Goal: Information Seeking & Learning: Check status

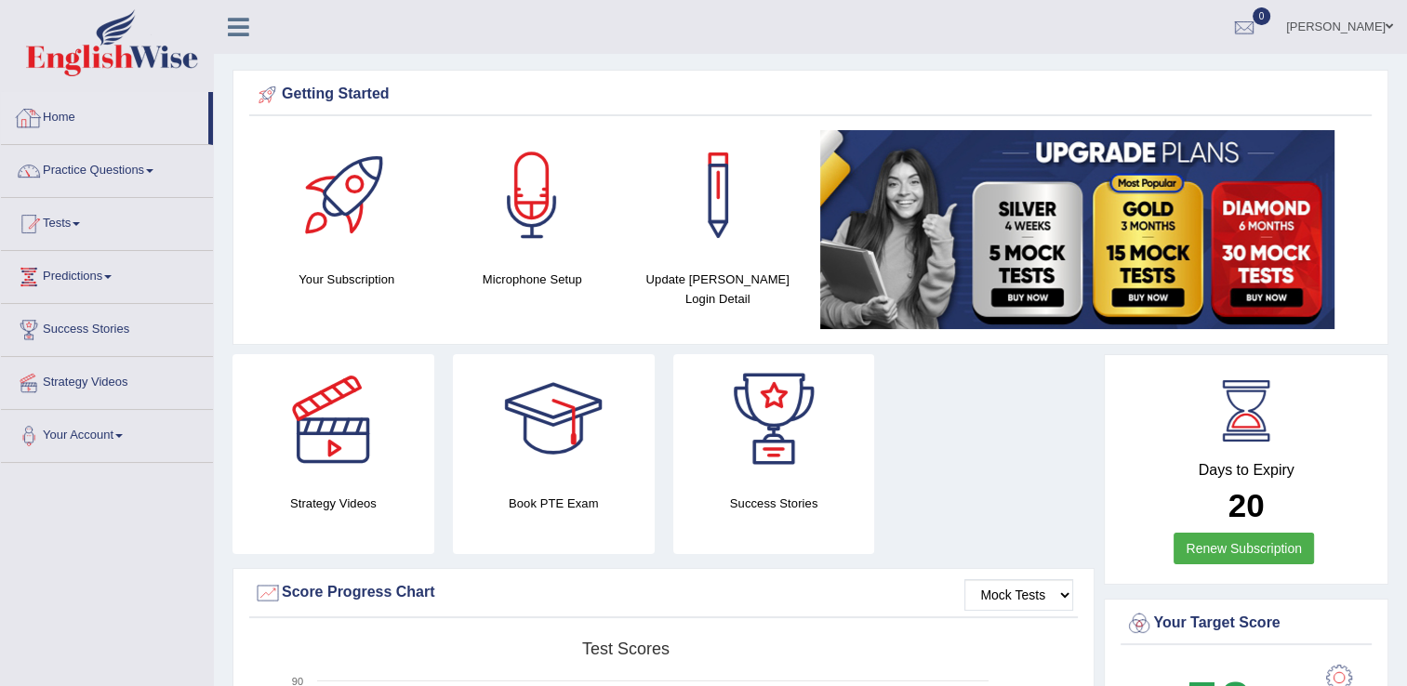
click at [48, 125] on link "Home" at bounding box center [104, 115] width 207 height 46
click at [51, 118] on link "Home" at bounding box center [104, 115] width 207 height 46
click at [53, 122] on link "Home" at bounding box center [104, 115] width 207 height 46
click at [1258, 30] on div at bounding box center [1244, 28] width 28 height 28
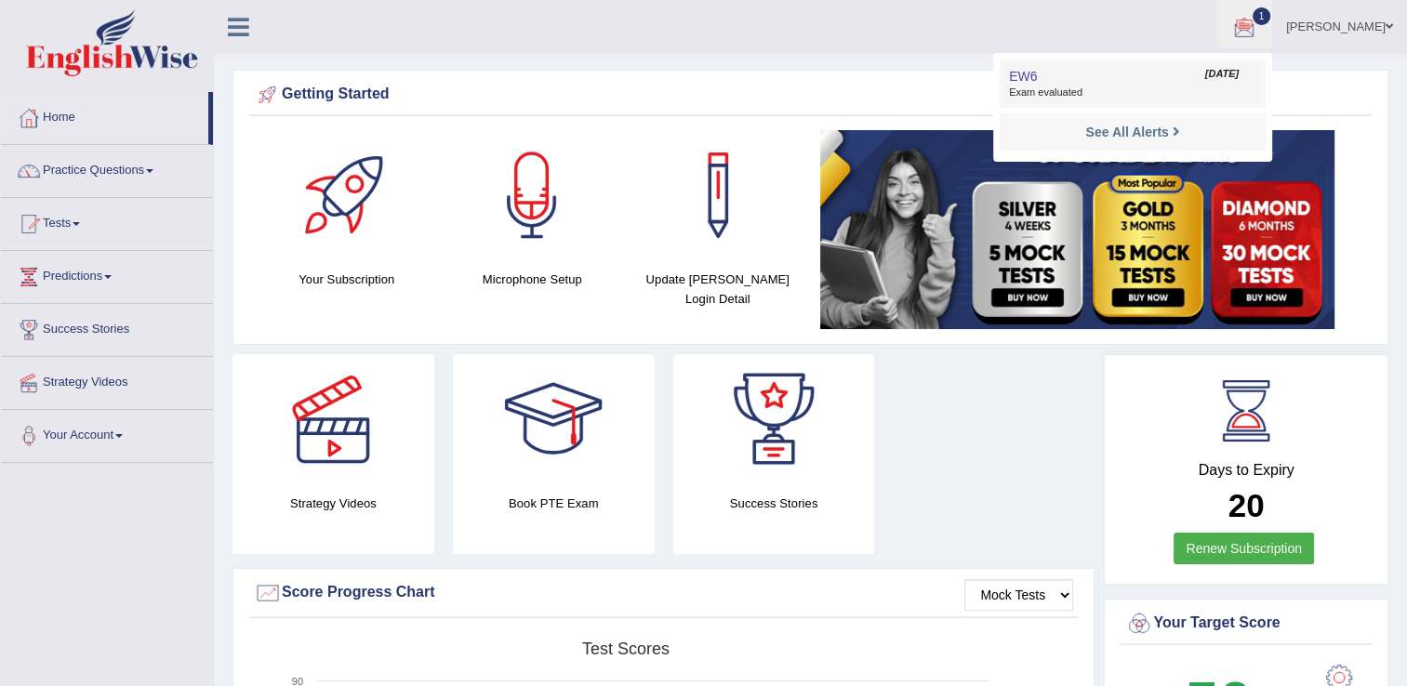
click at [1111, 81] on link "EW6 Aug 14, 2025 Exam evaluated" at bounding box center [1132, 83] width 257 height 39
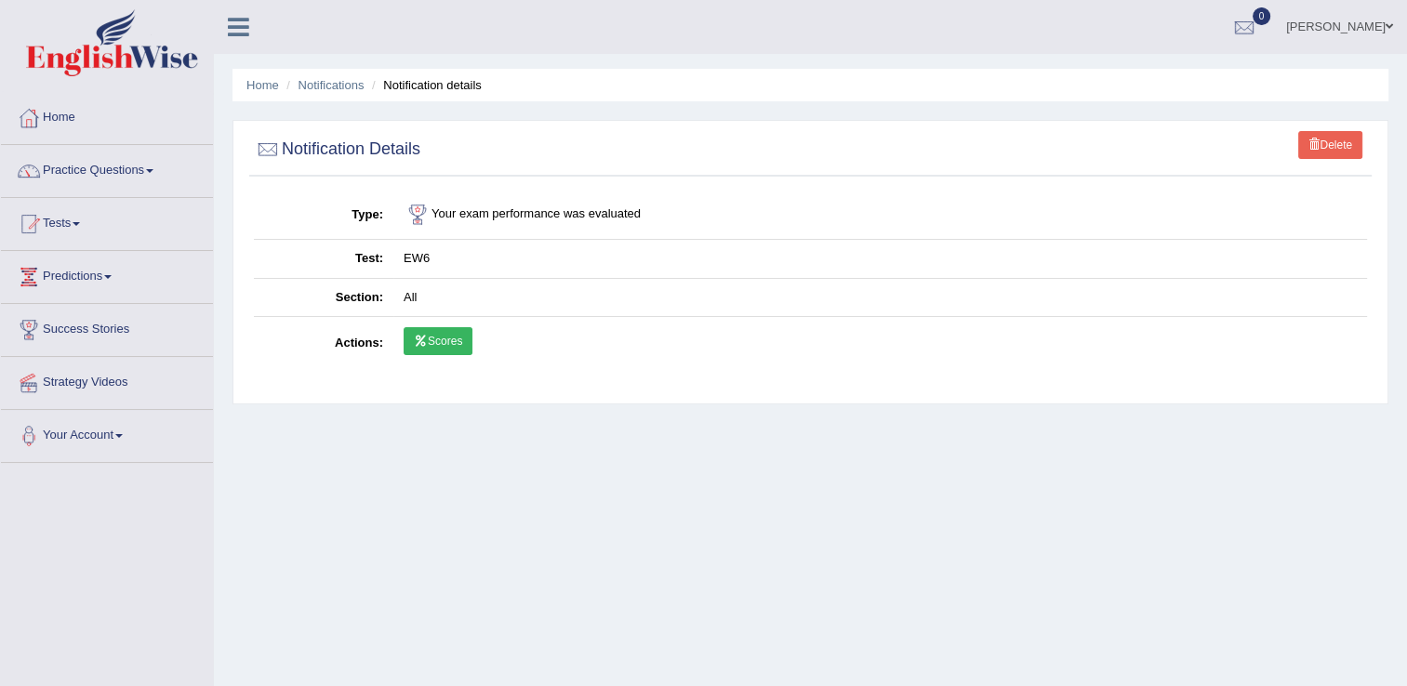
click at [442, 343] on link "Scores" at bounding box center [437, 341] width 69 height 28
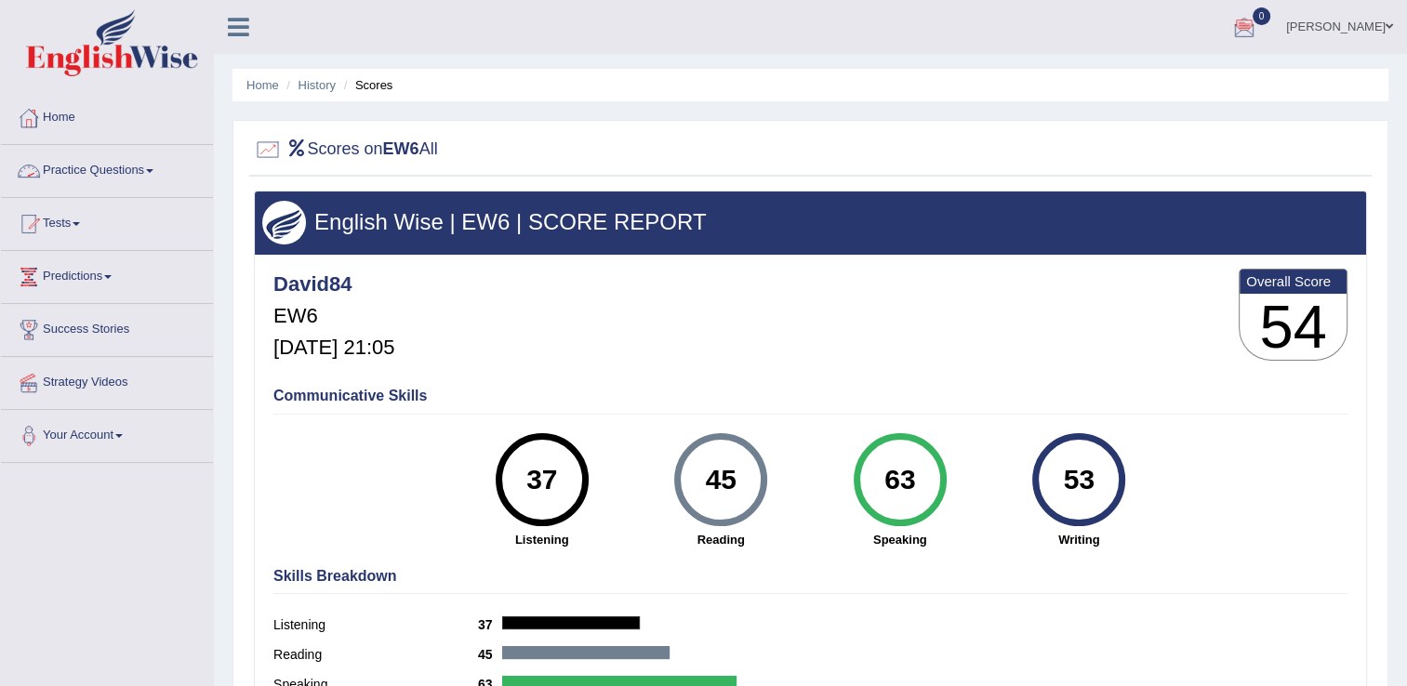
click at [59, 175] on link "Practice Questions" at bounding box center [107, 168] width 212 height 46
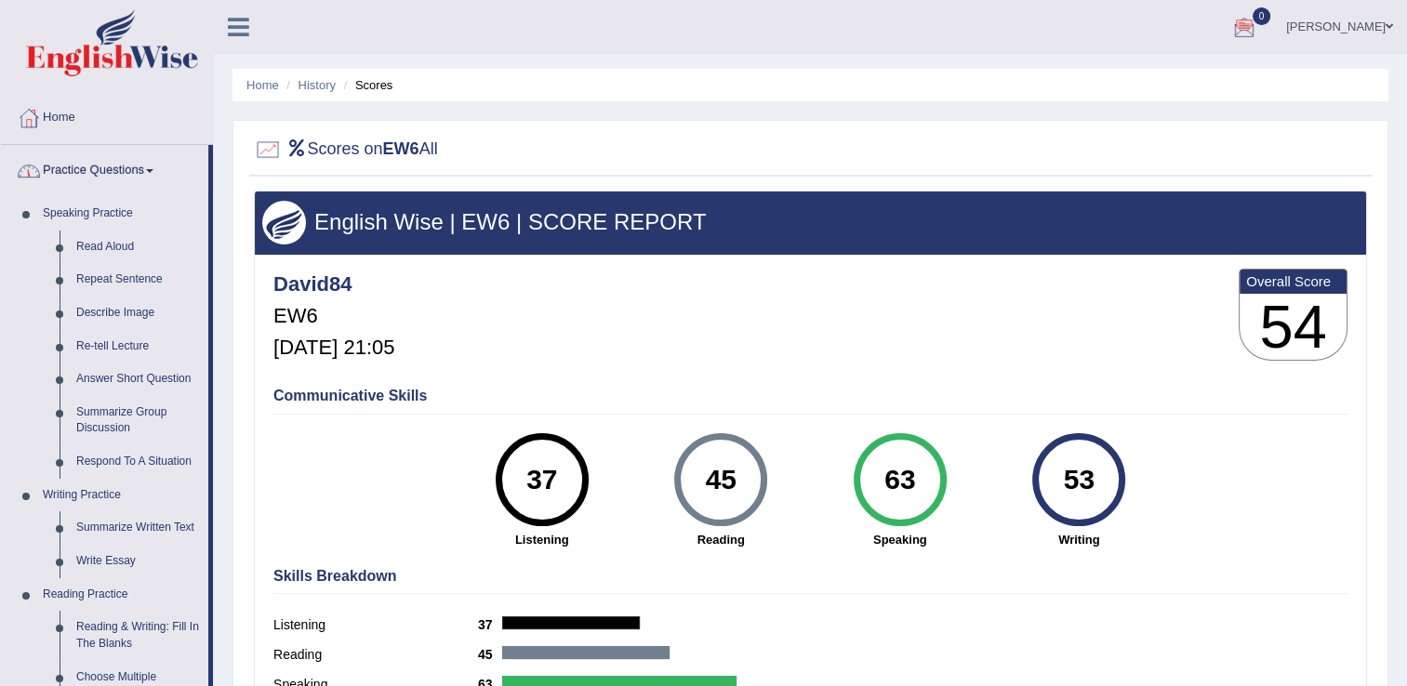
click at [123, 162] on link "Practice Questions" at bounding box center [104, 168] width 207 height 46
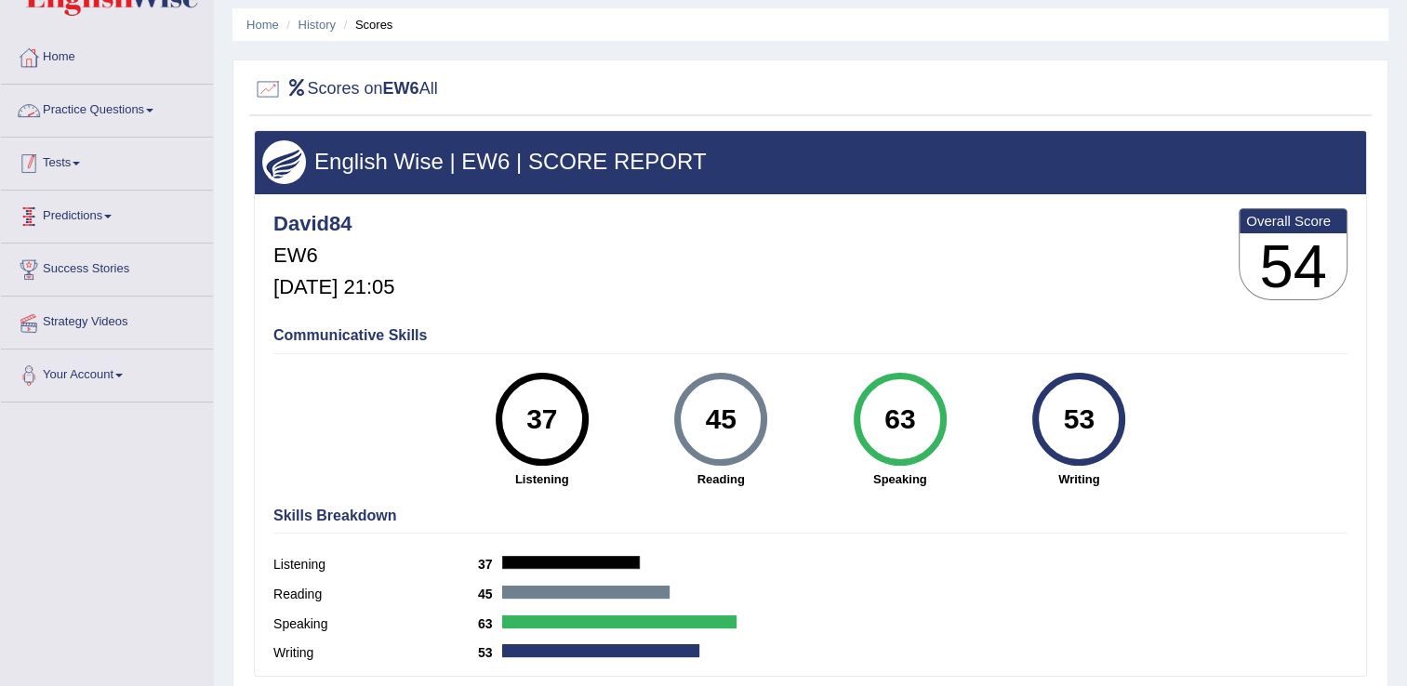
scroll to position [93, 0]
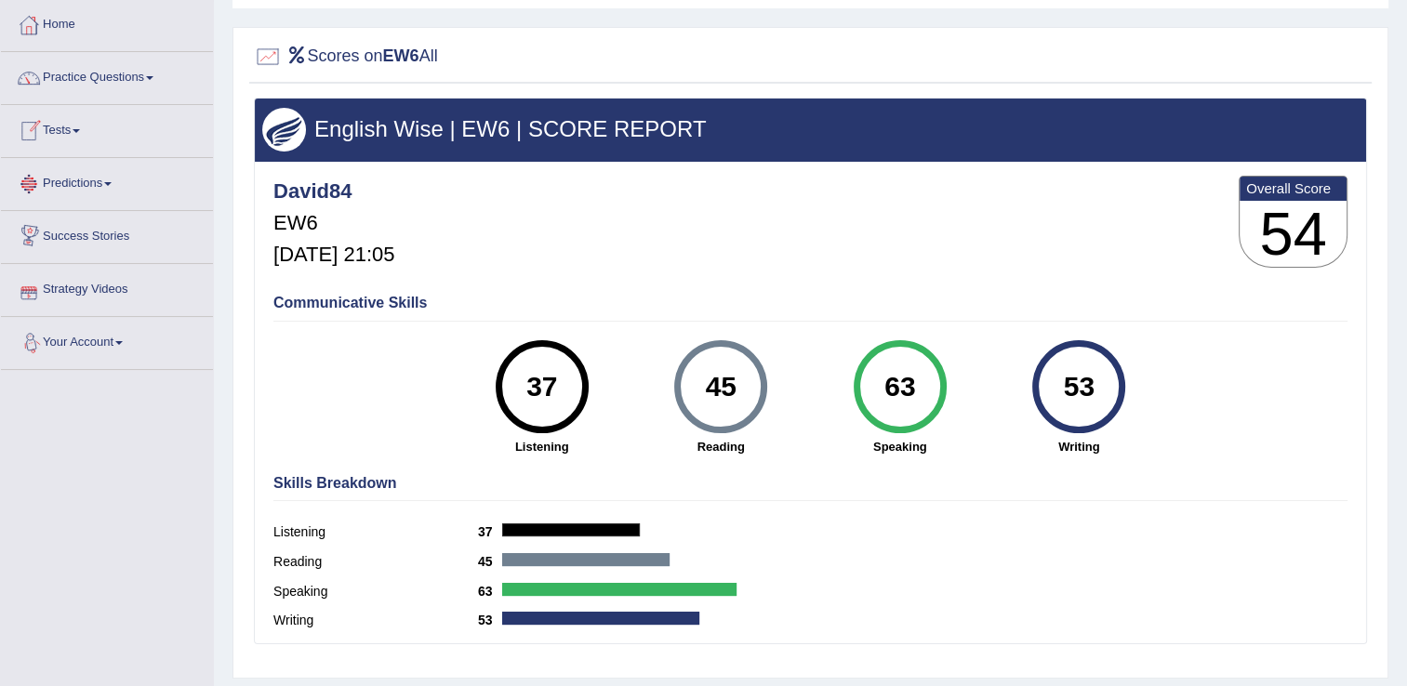
click at [70, 125] on link "Tests" at bounding box center [107, 128] width 212 height 46
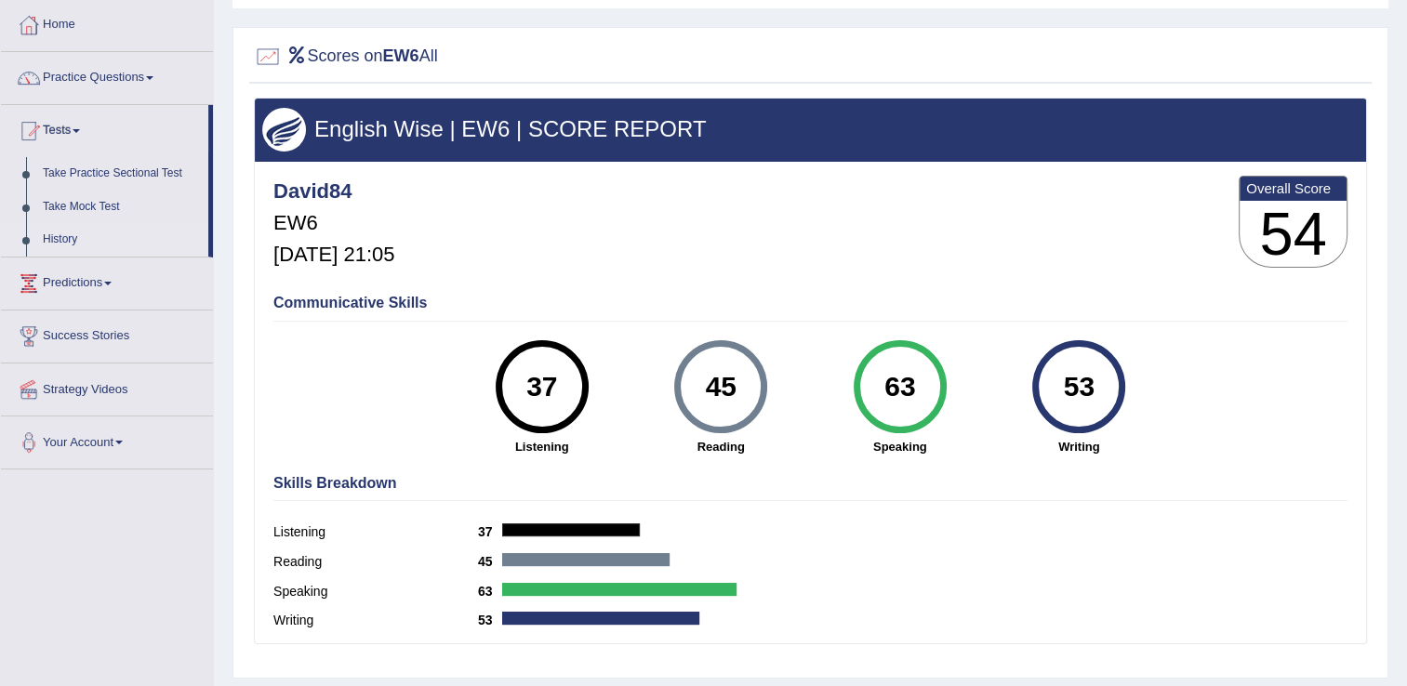
click at [57, 233] on link "History" at bounding box center [121, 239] width 174 height 33
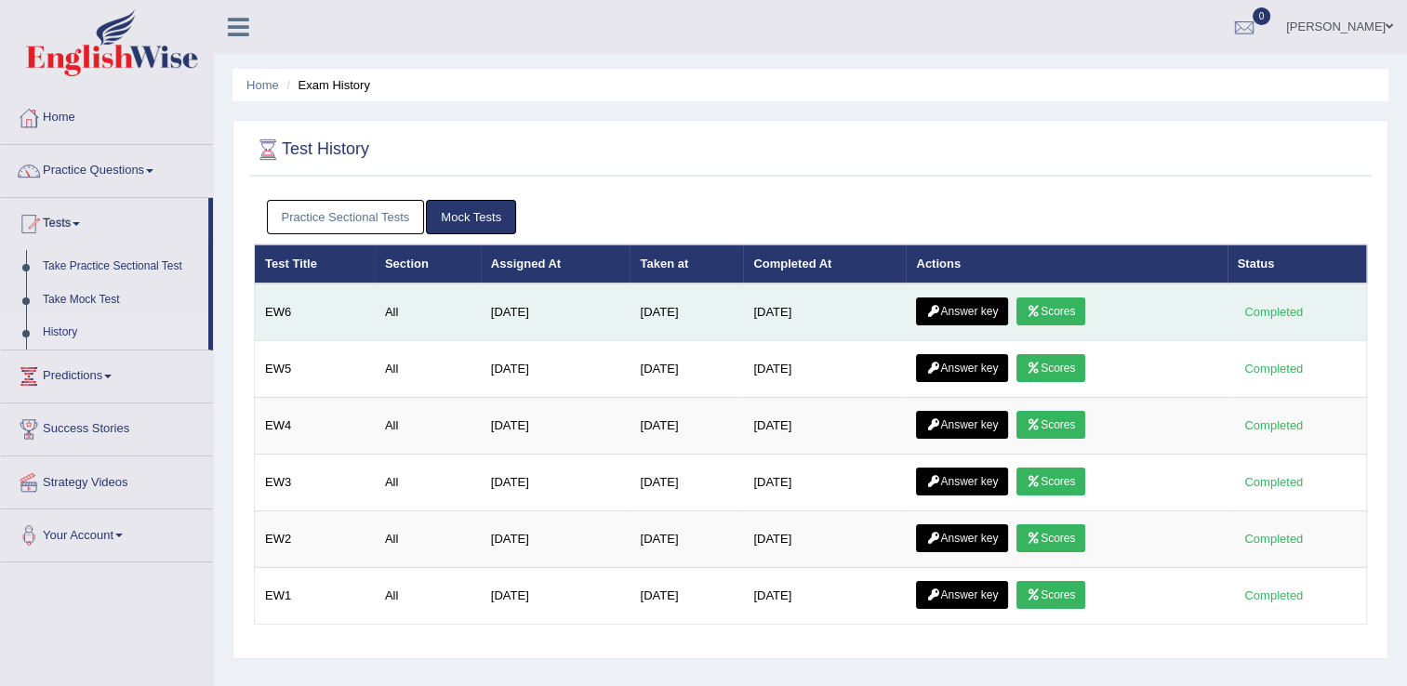
click at [964, 306] on link "Answer key" at bounding box center [962, 312] width 92 height 28
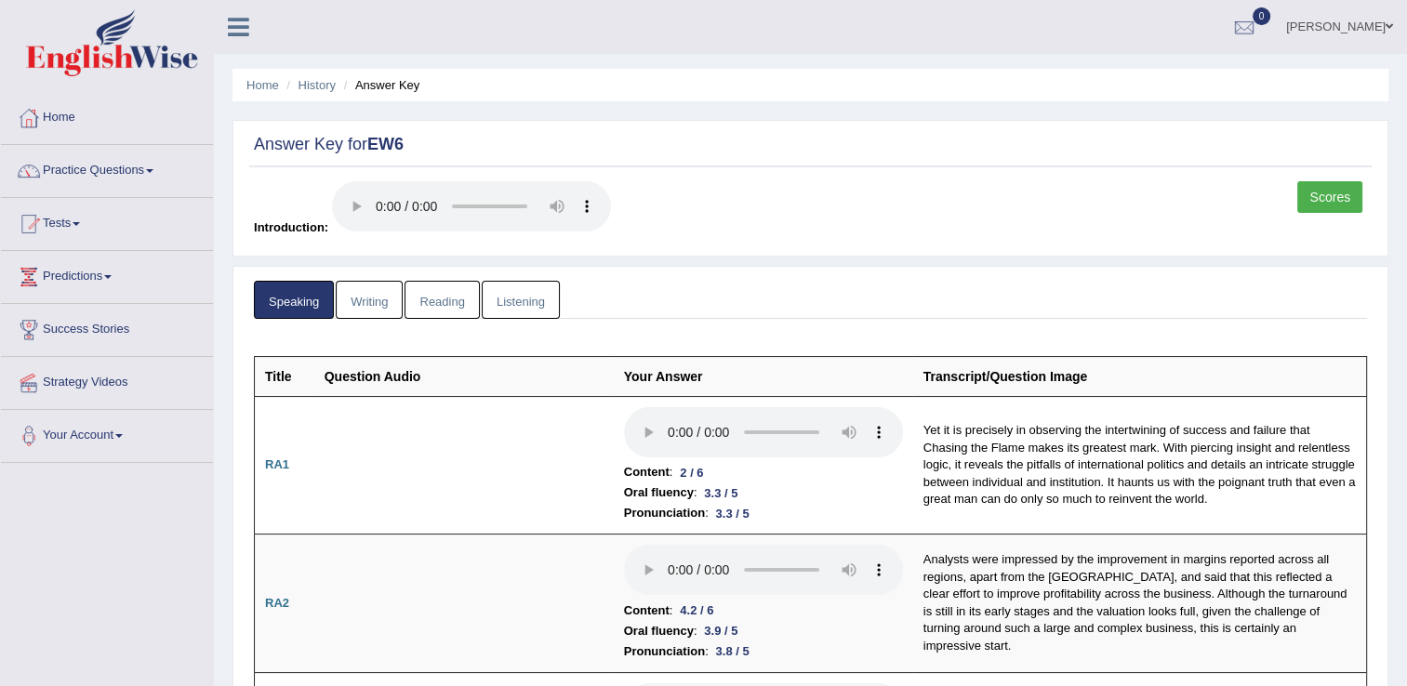
click at [384, 309] on link "Writing" at bounding box center [369, 300] width 67 height 38
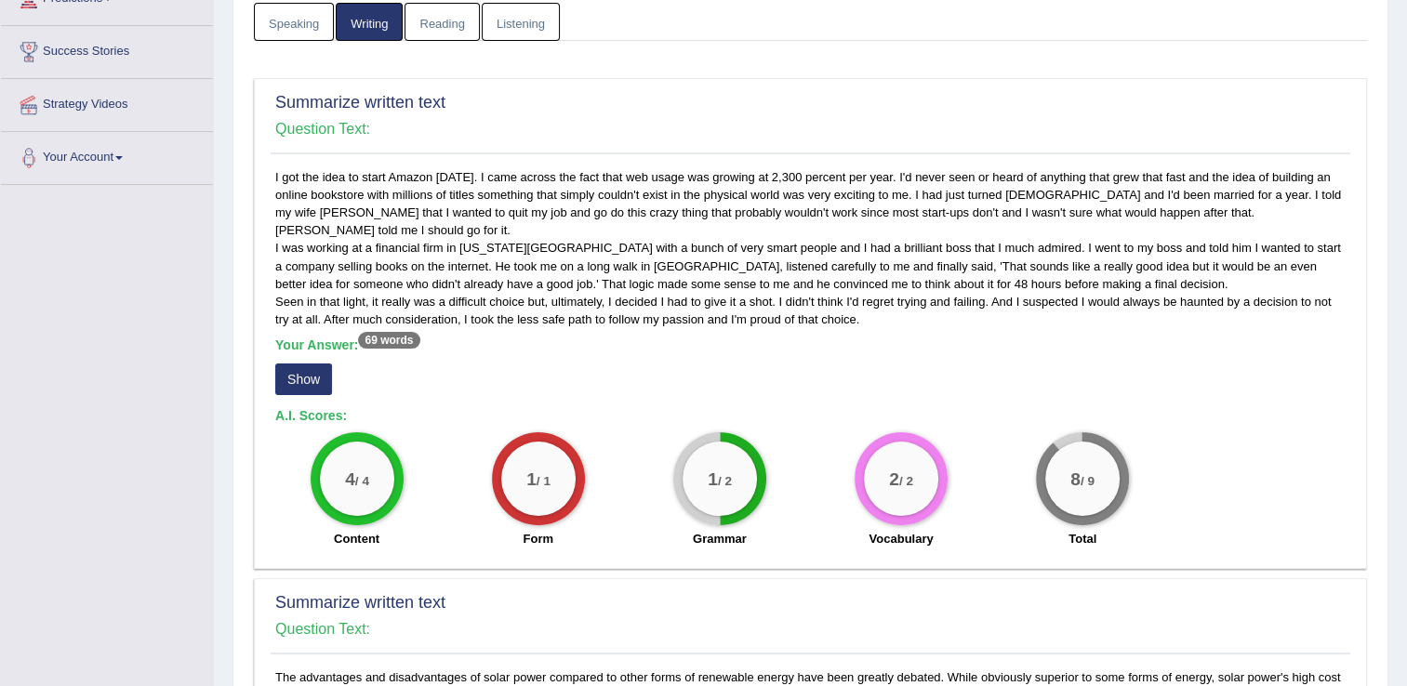
scroll to position [279, 0]
click at [298, 377] on button "Show" at bounding box center [303, 379] width 57 height 32
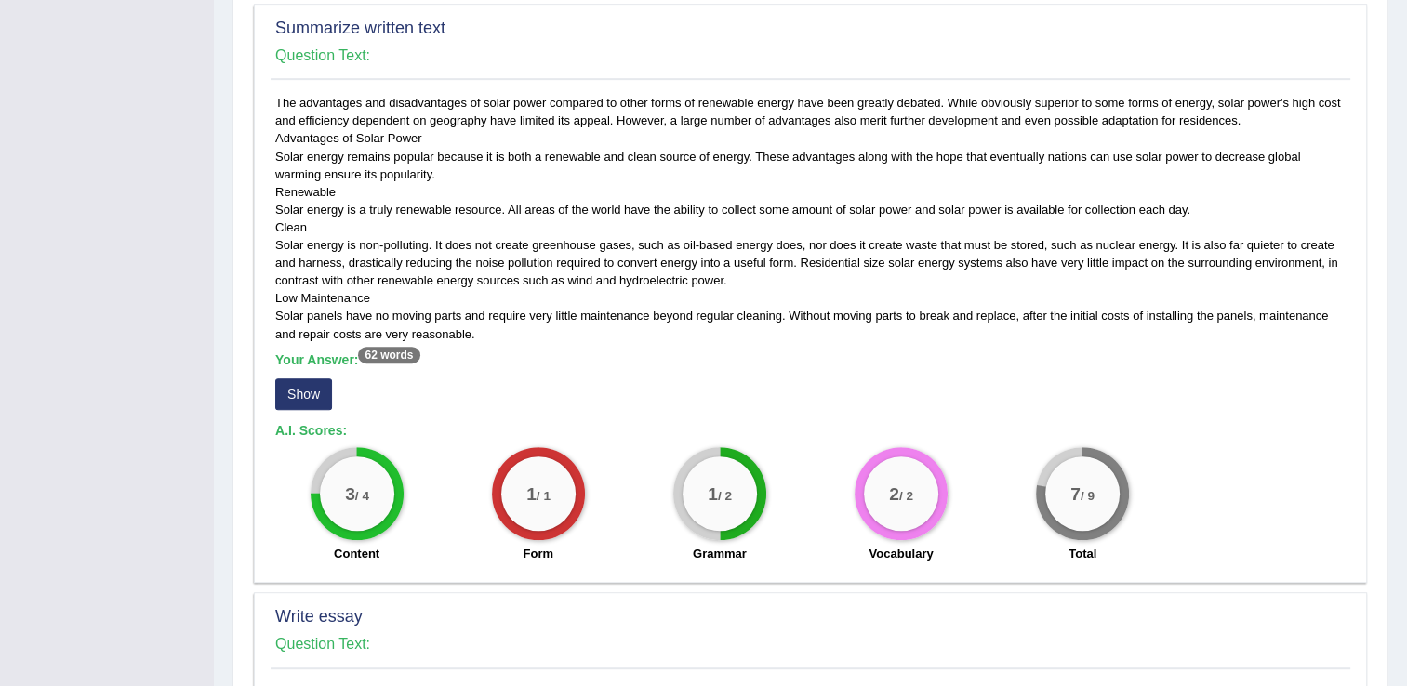
scroll to position [930, 0]
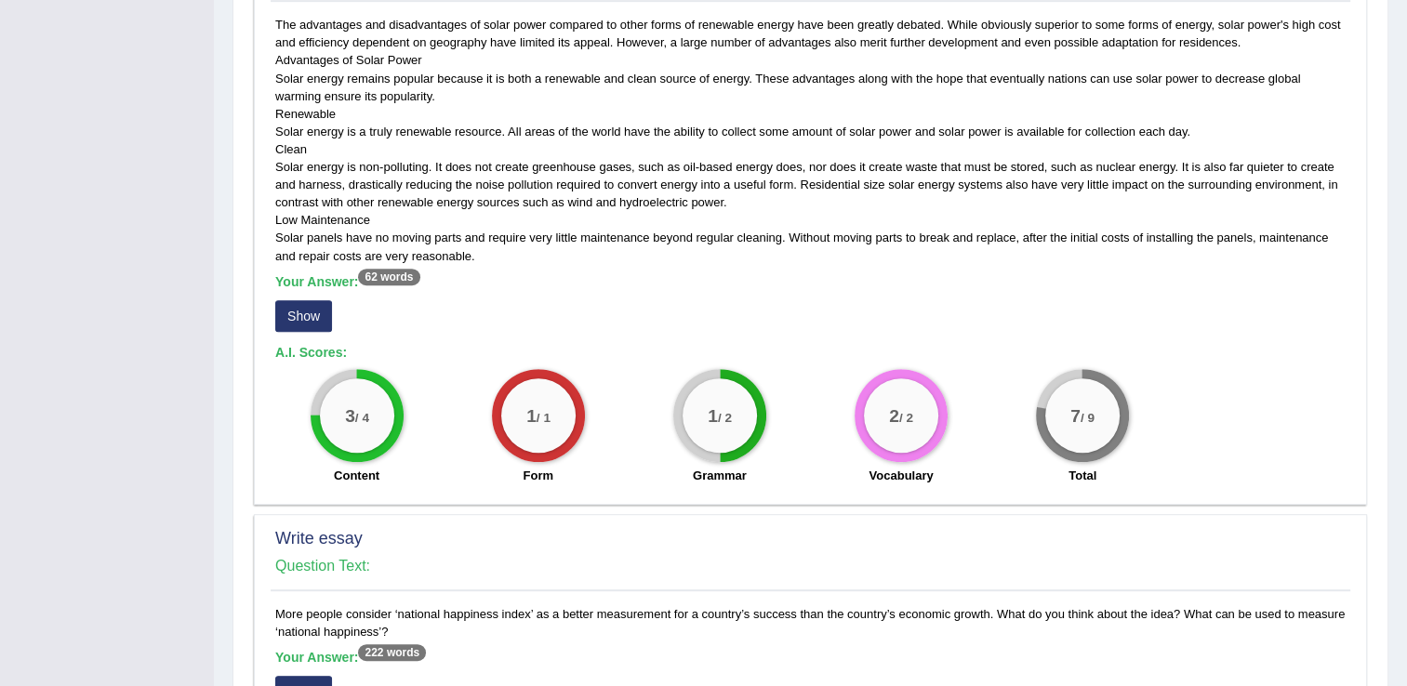
click at [296, 309] on button "Show" at bounding box center [303, 316] width 57 height 32
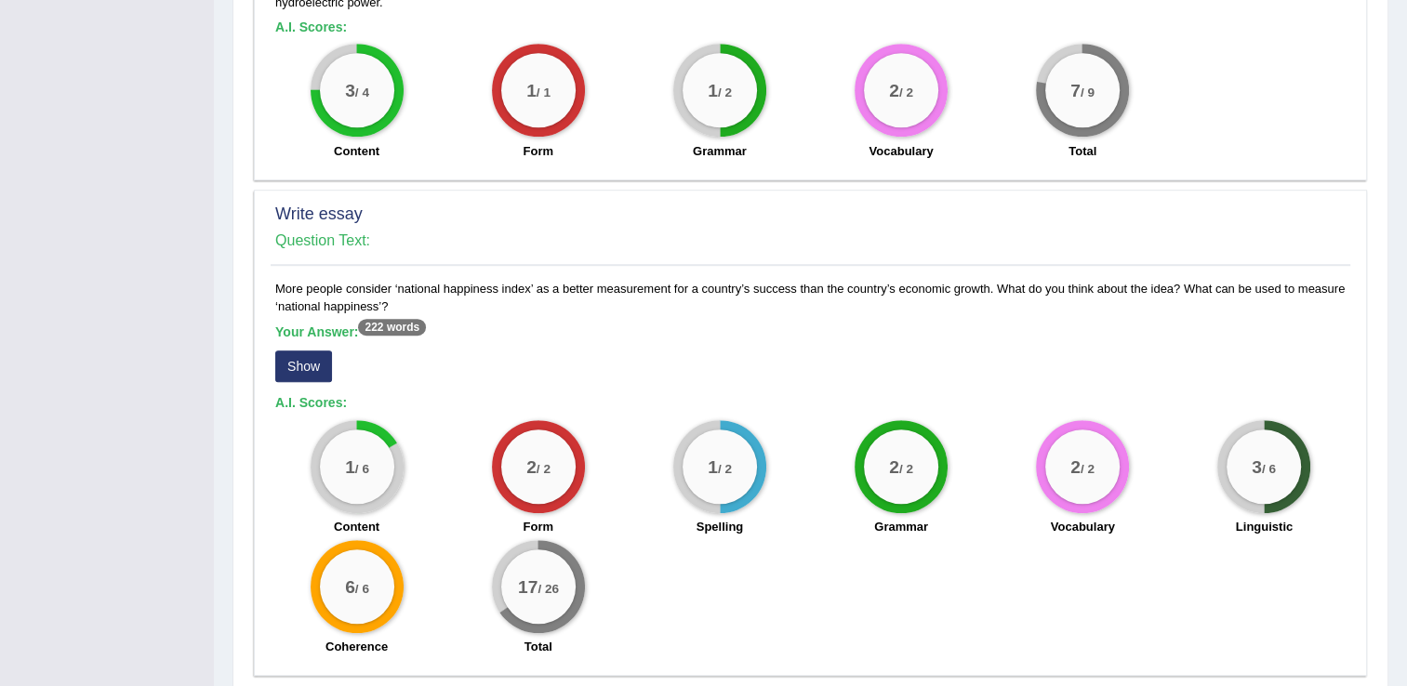
scroll to position [1302, 0]
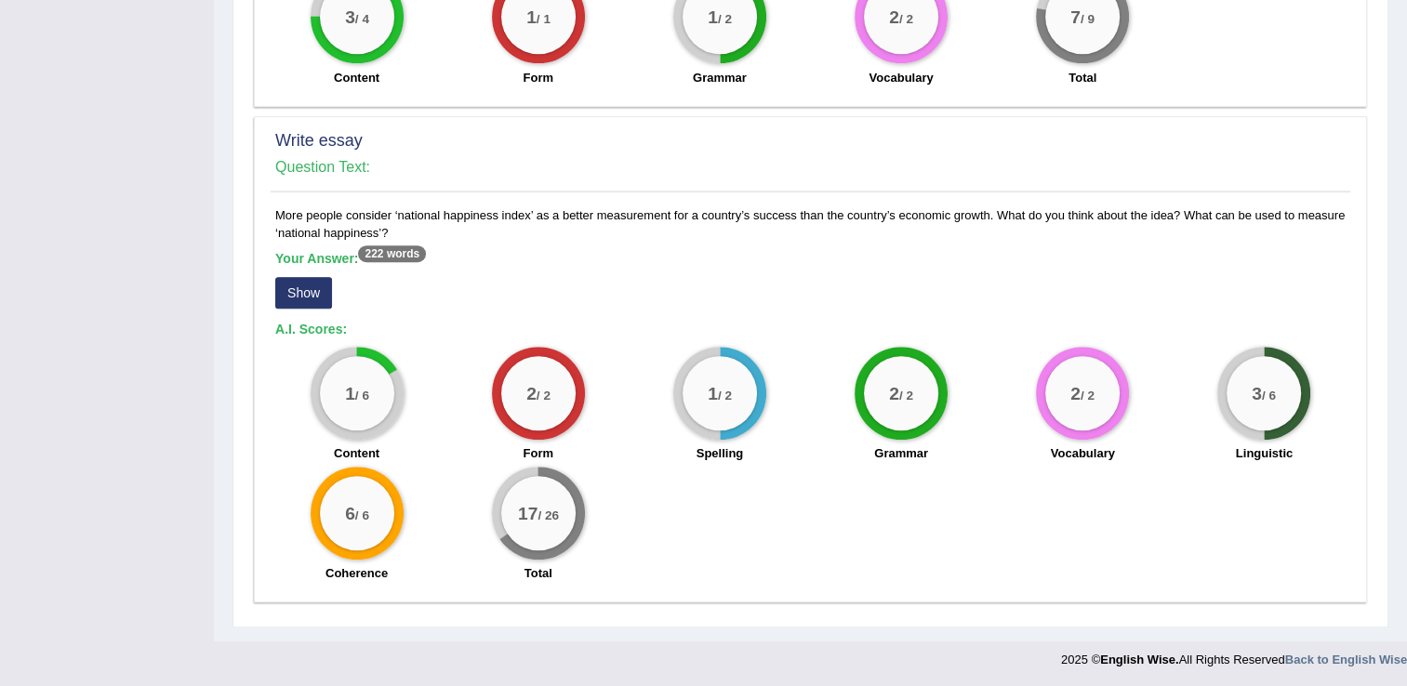
click at [329, 291] on button "Show" at bounding box center [303, 293] width 57 height 32
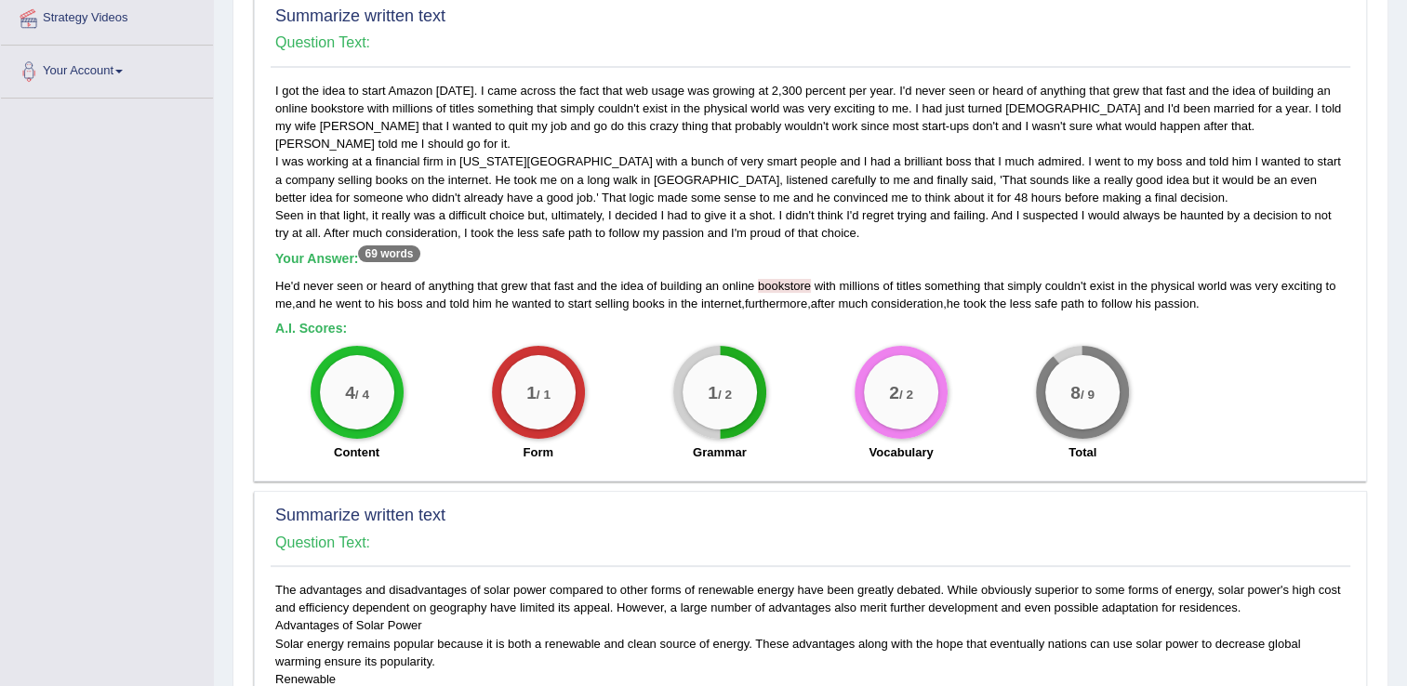
scroll to position [0, 0]
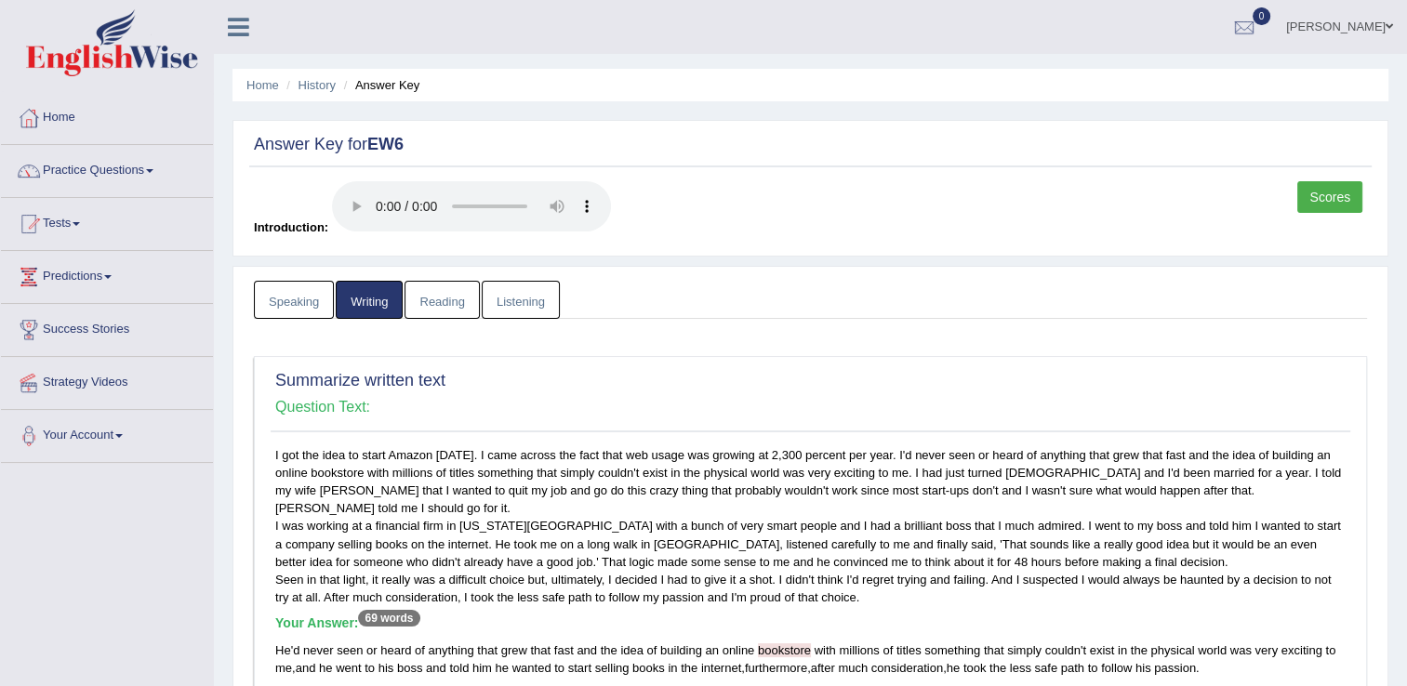
click at [457, 297] on link "Reading" at bounding box center [441, 300] width 74 height 38
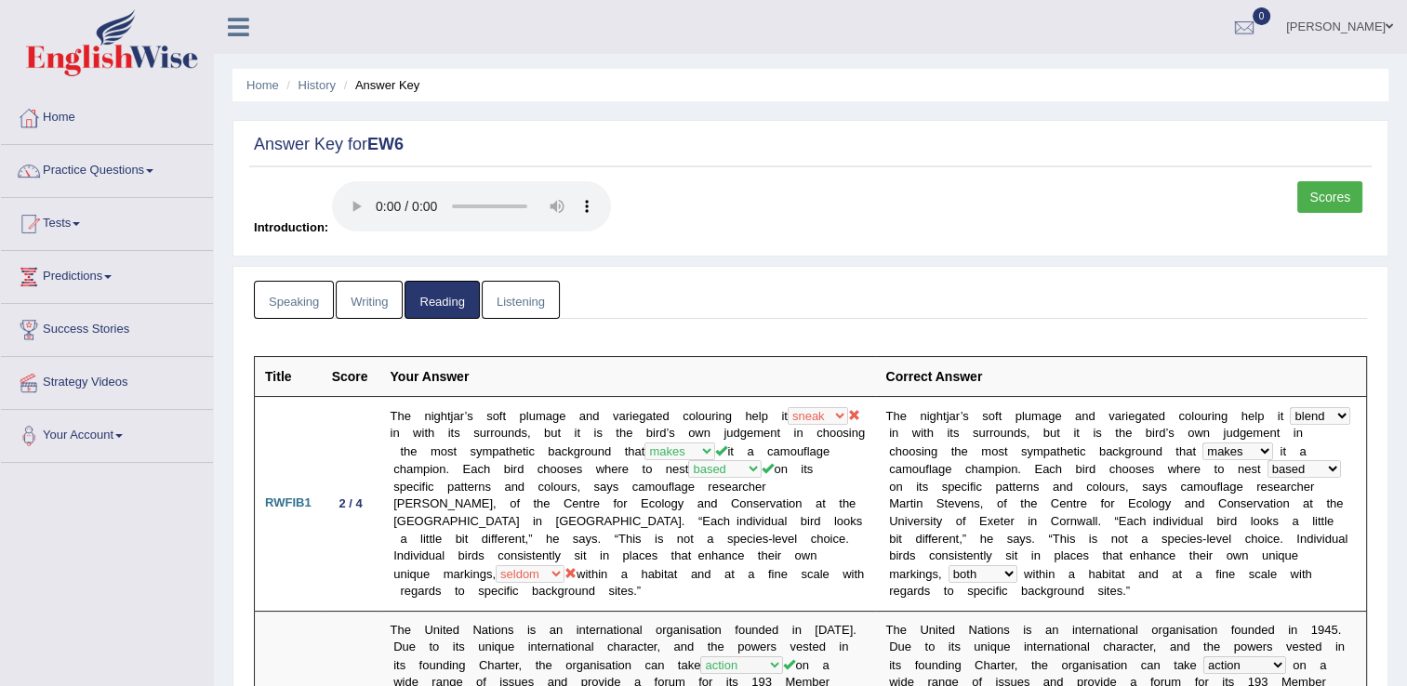
click at [522, 292] on link "Listening" at bounding box center [521, 300] width 78 height 38
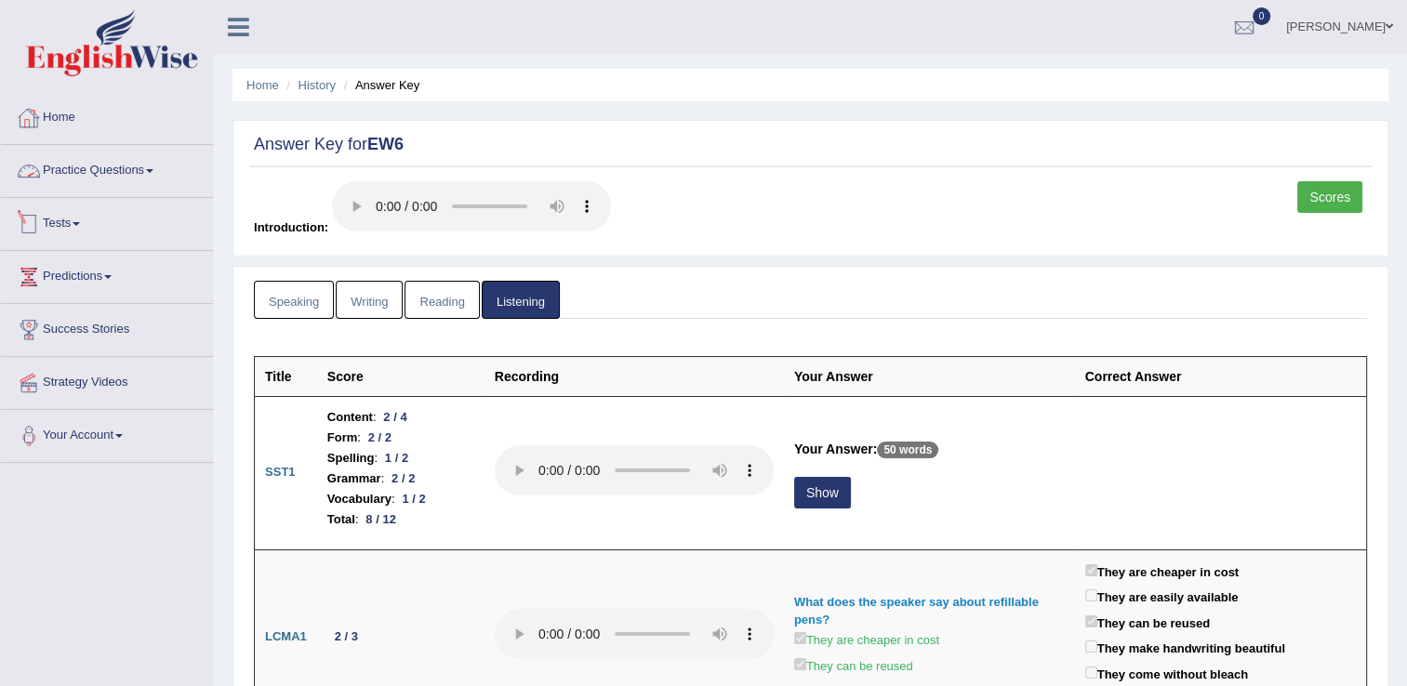
click at [63, 126] on link "Home" at bounding box center [107, 115] width 212 height 46
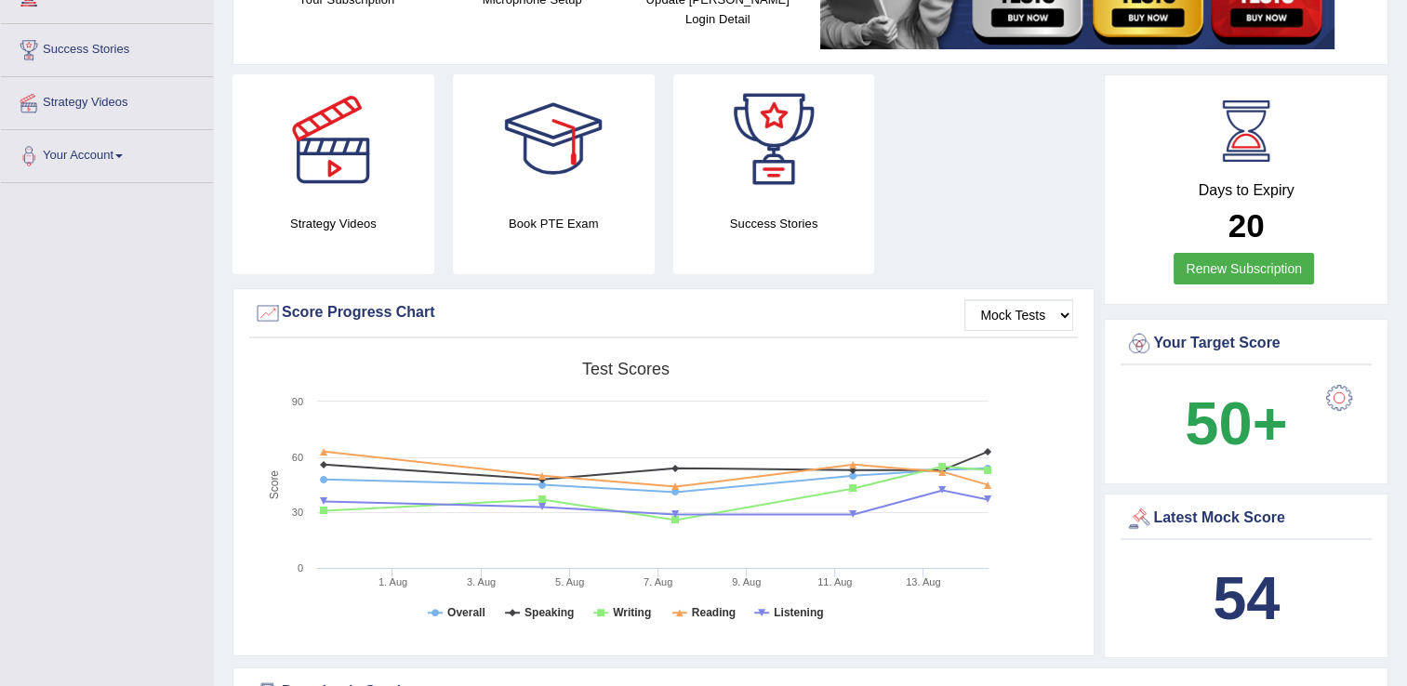
scroll to position [372, 0]
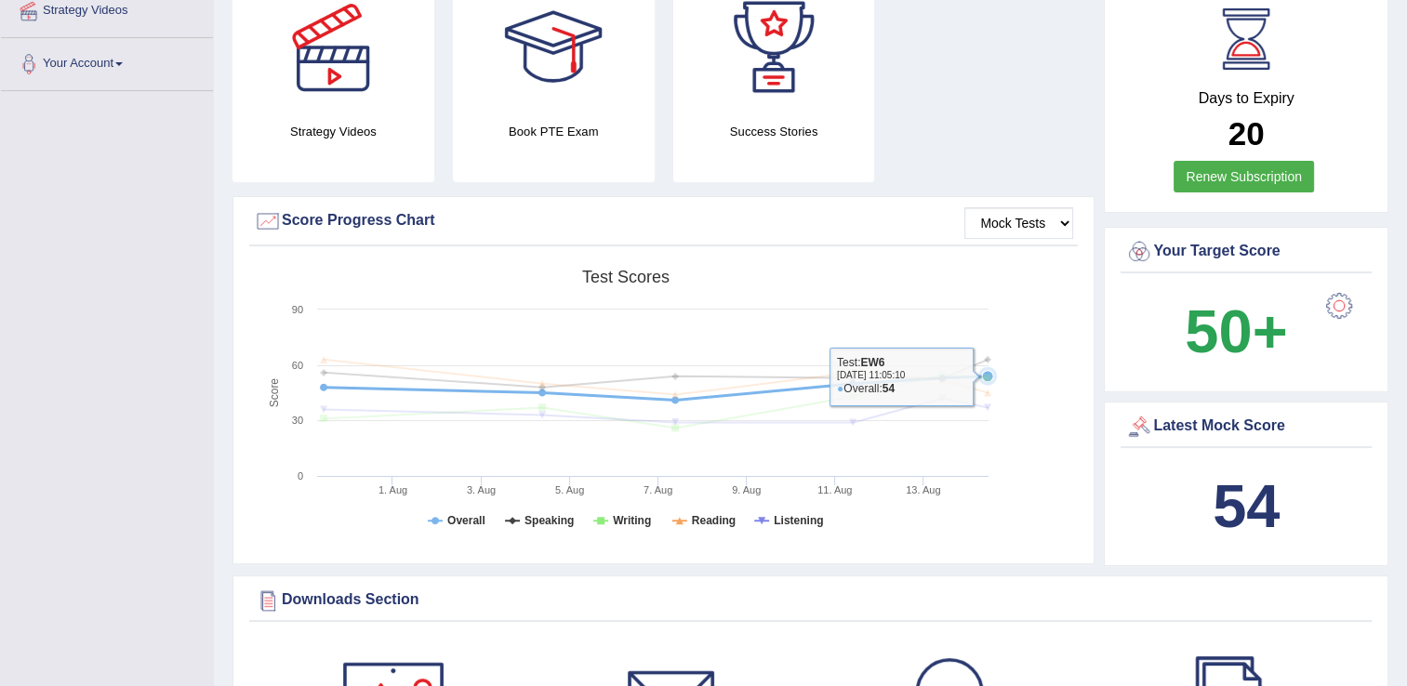
drag, startPoint x: 323, startPoint y: 385, endPoint x: 975, endPoint y: 374, distance: 652.8
click at [975, 374] on g at bounding box center [655, 394] width 682 height 76
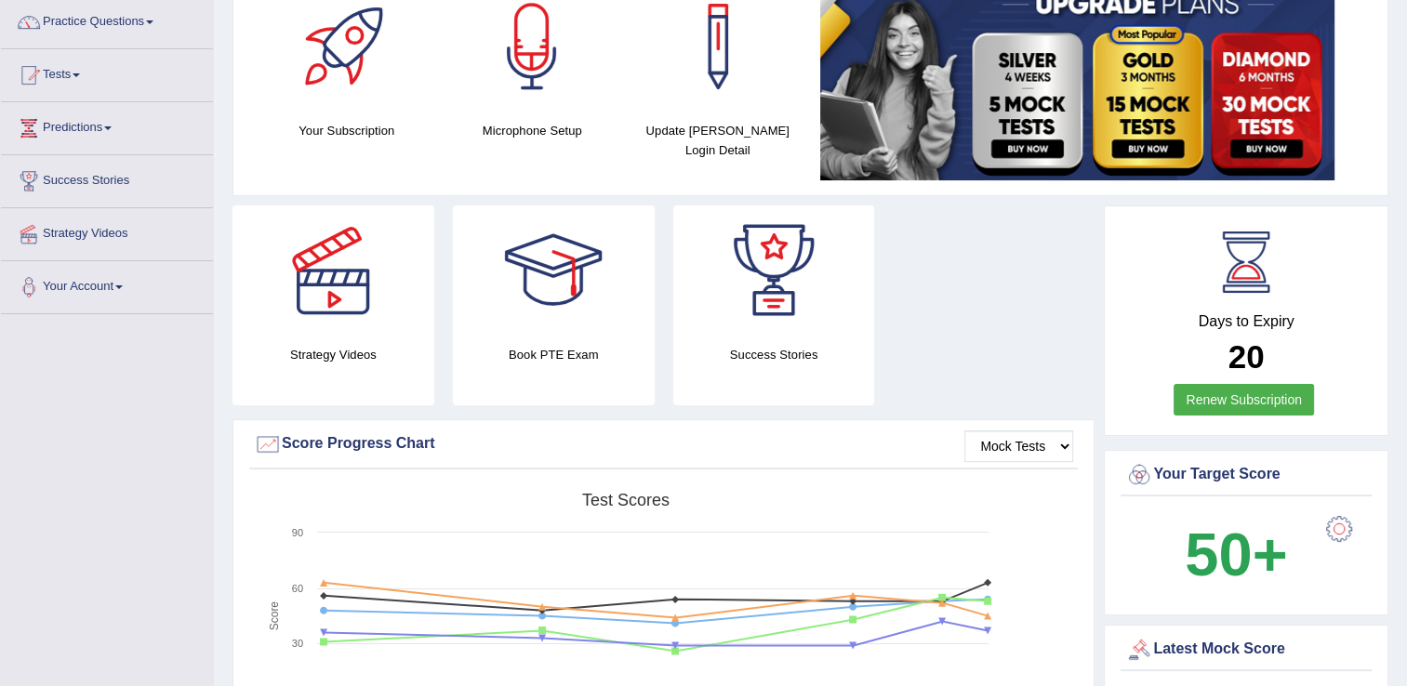
scroll to position [0, 0]
